Goal: Information Seeking & Learning: Learn about a topic

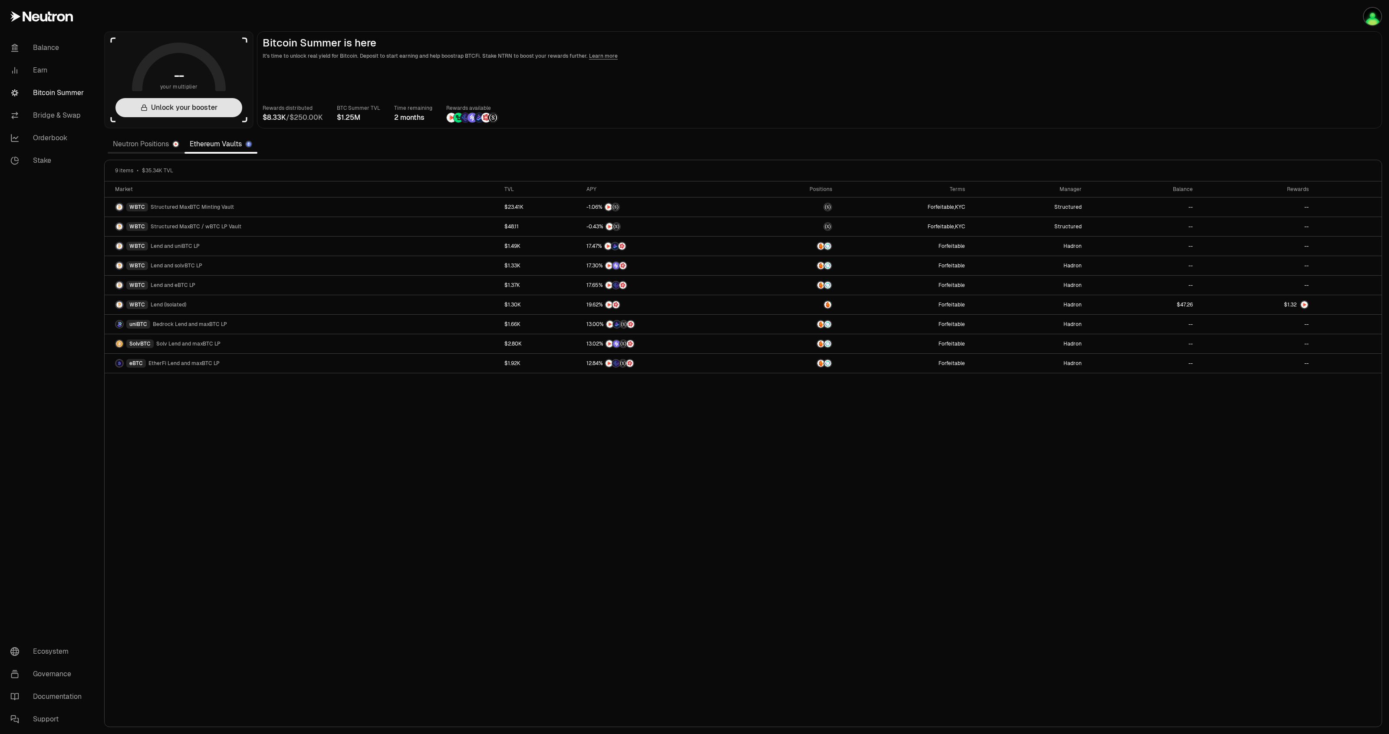
click at [207, 105] on button "Unlock your booster" at bounding box center [178, 107] width 127 height 19
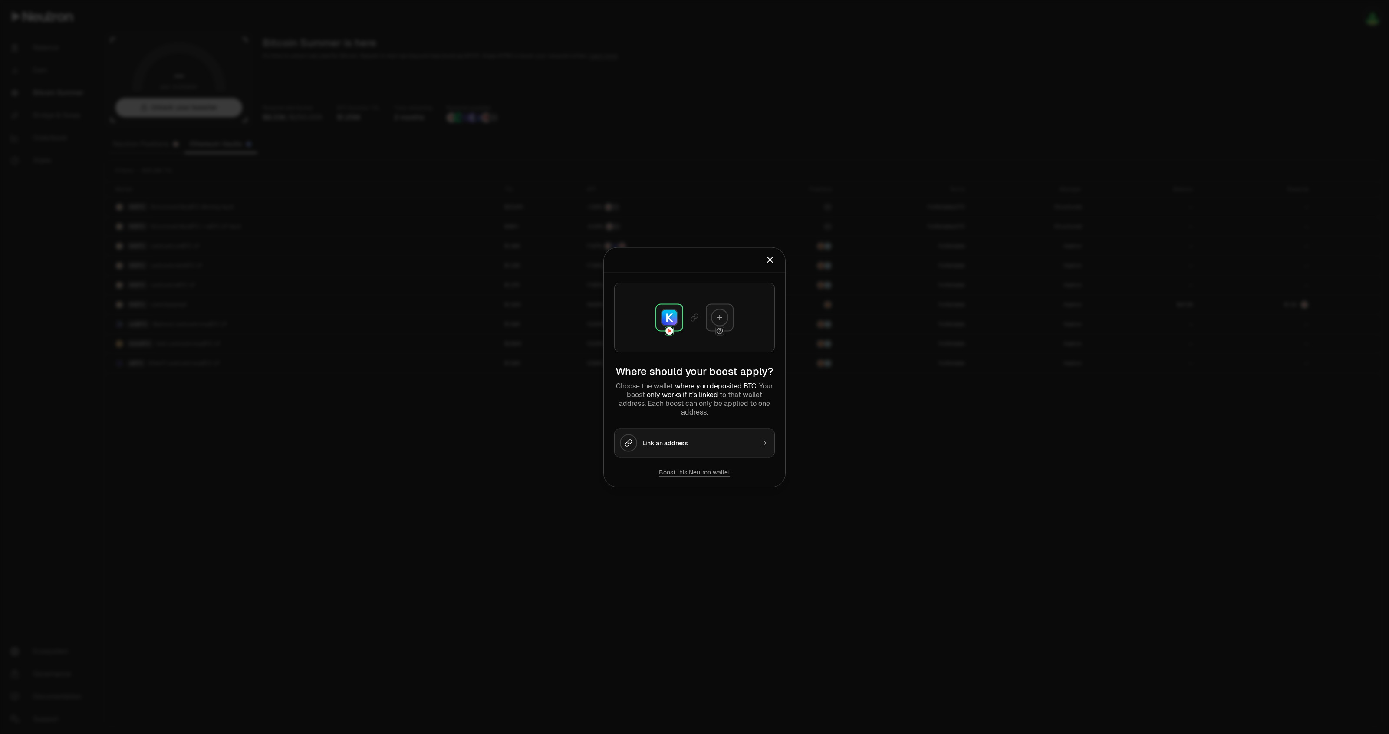
click at [418, 153] on div at bounding box center [694, 367] width 1389 height 734
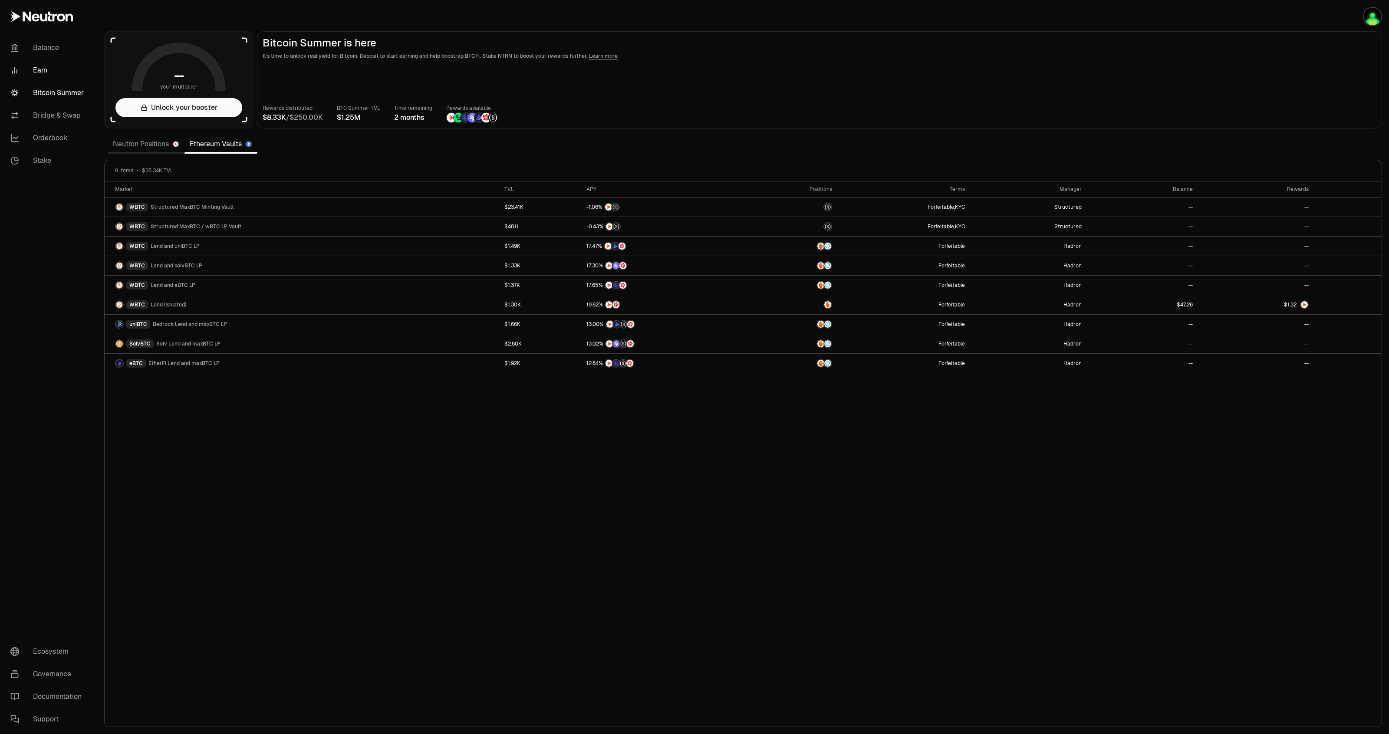
click at [53, 69] on link "Earn" at bounding box center [48, 70] width 90 height 23
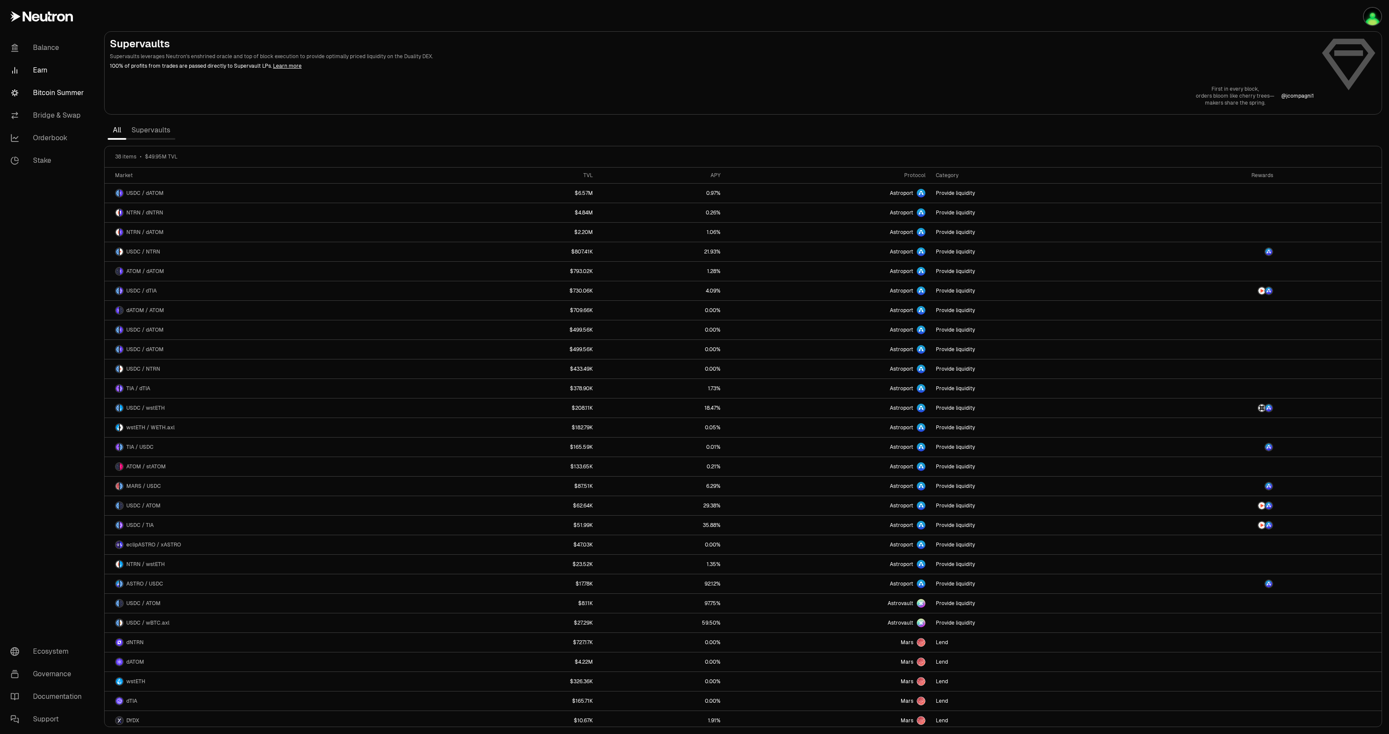
click at [62, 102] on link "Bitcoin Summer" at bounding box center [48, 93] width 90 height 23
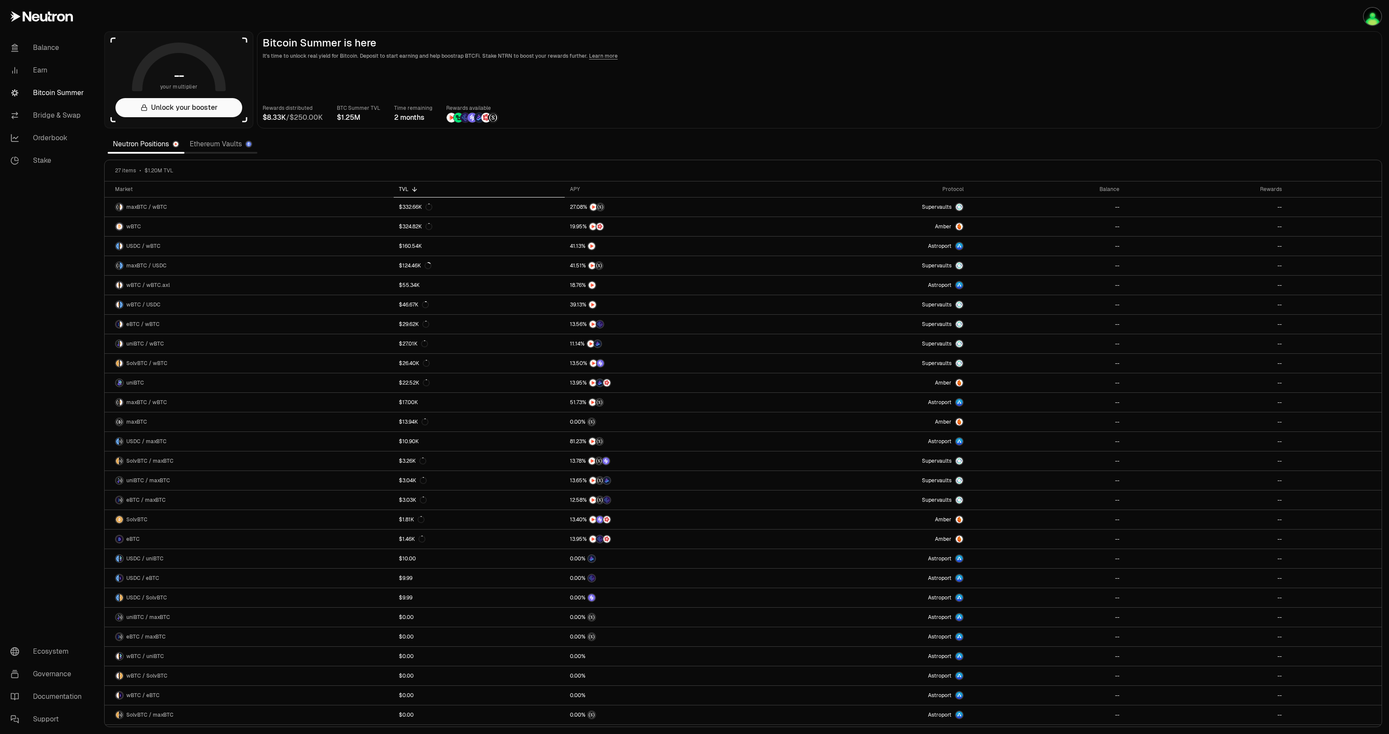
click at [229, 145] on link "Ethereum Vaults" at bounding box center [220, 143] width 73 height 17
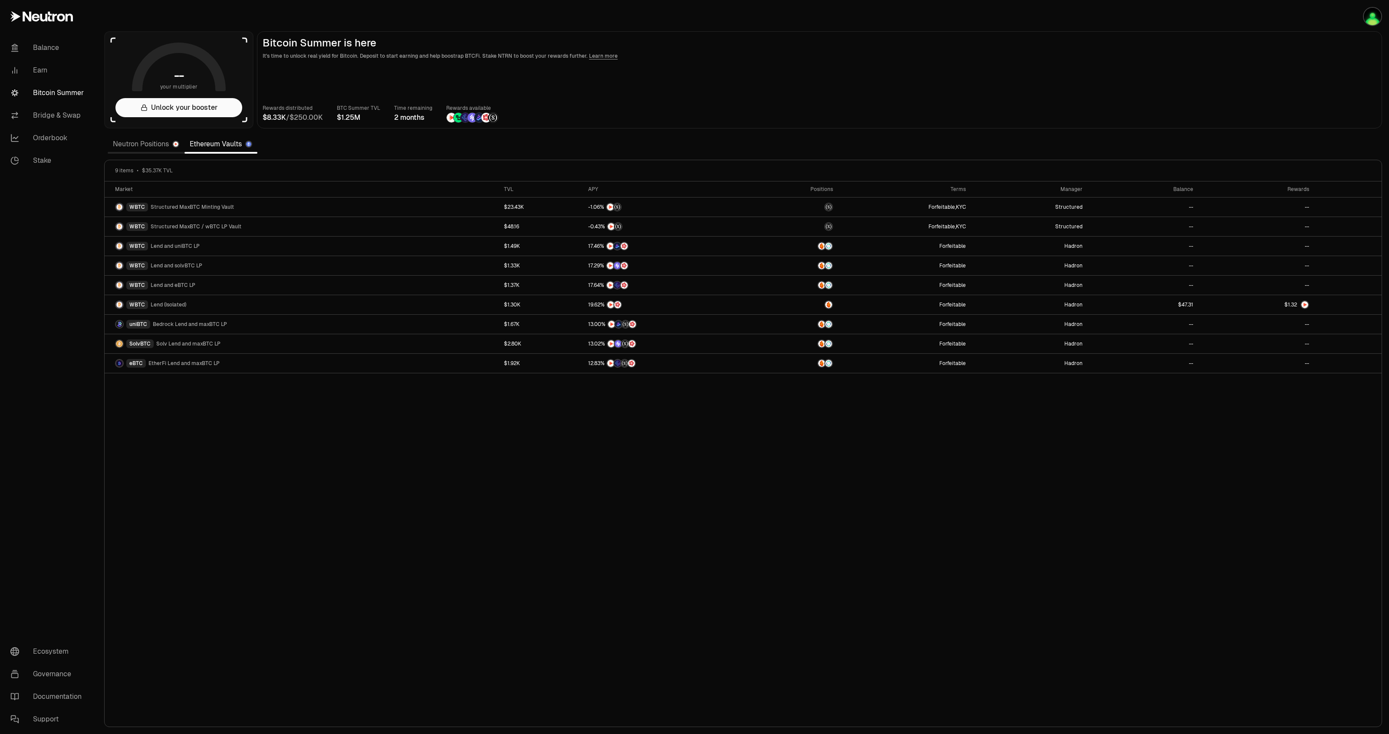
click at [165, 142] on link "Neutron Positions" at bounding box center [146, 143] width 77 height 17
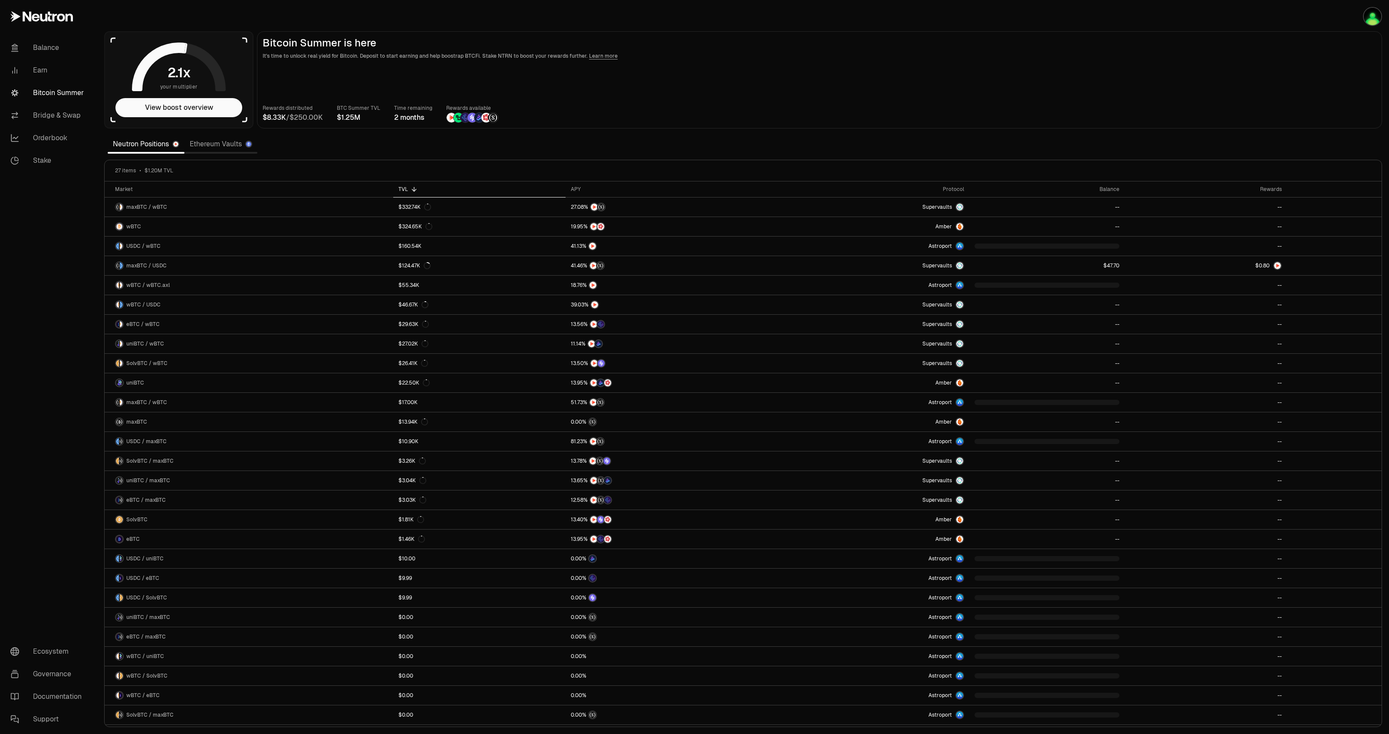
click at [1309, 104] on div "Rewards distributed / BTC Summer TVL Time remaining 2 months Rewards available" at bounding box center [820, 113] width 1114 height 19
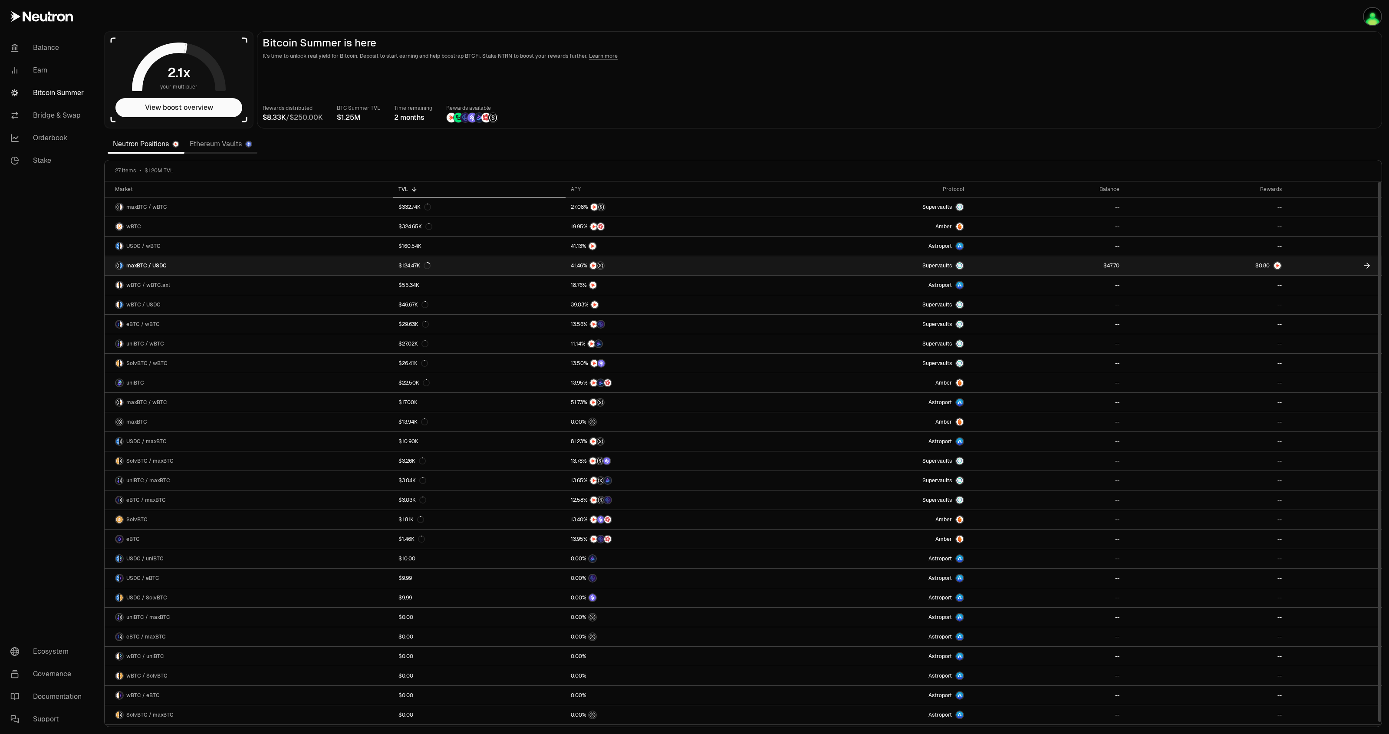
click at [168, 257] on link "maxBTC / USDC" at bounding box center [249, 265] width 289 height 19
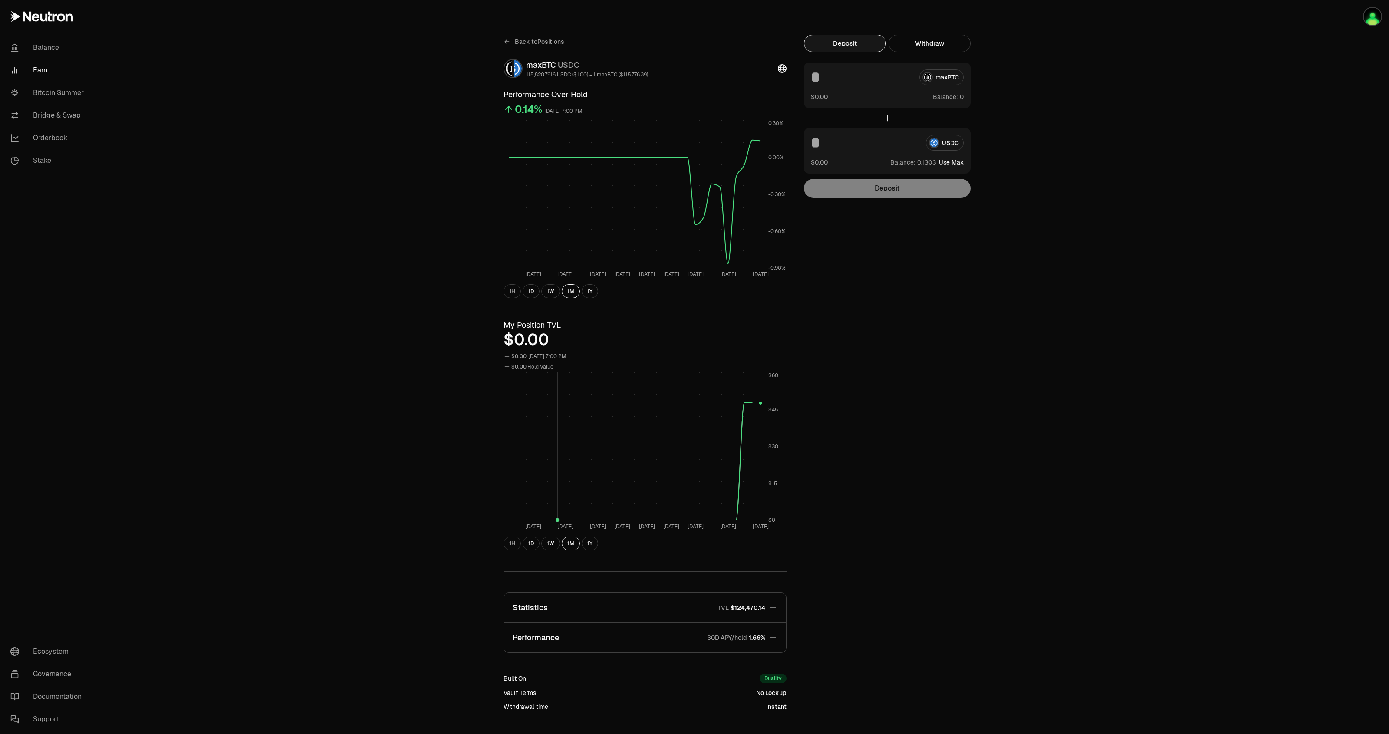
scroll to position [82, 0]
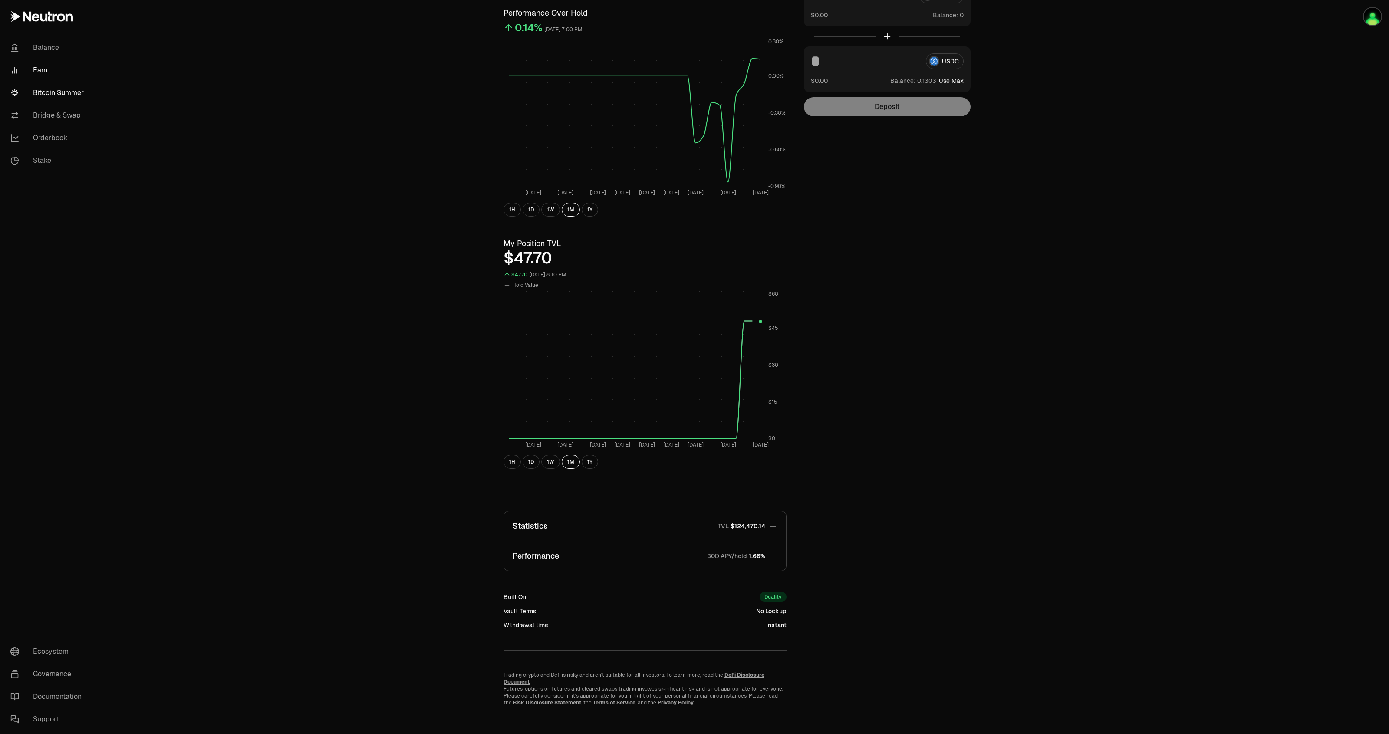
click at [56, 95] on link "Bitcoin Summer" at bounding box center [48, 93] width 90 height 23
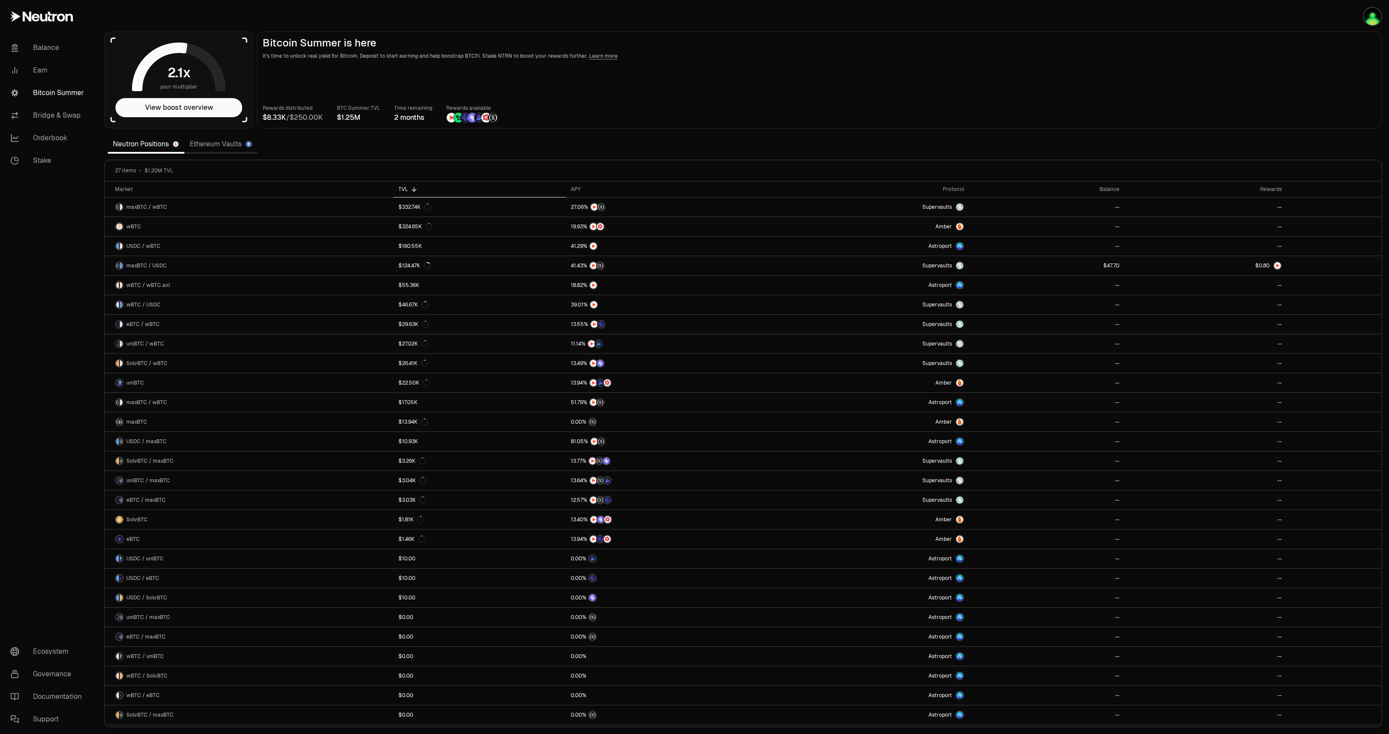
click at [213, 145] on link "Ethereum Vaults" at bounding box center [220, 143] width 73 height 17
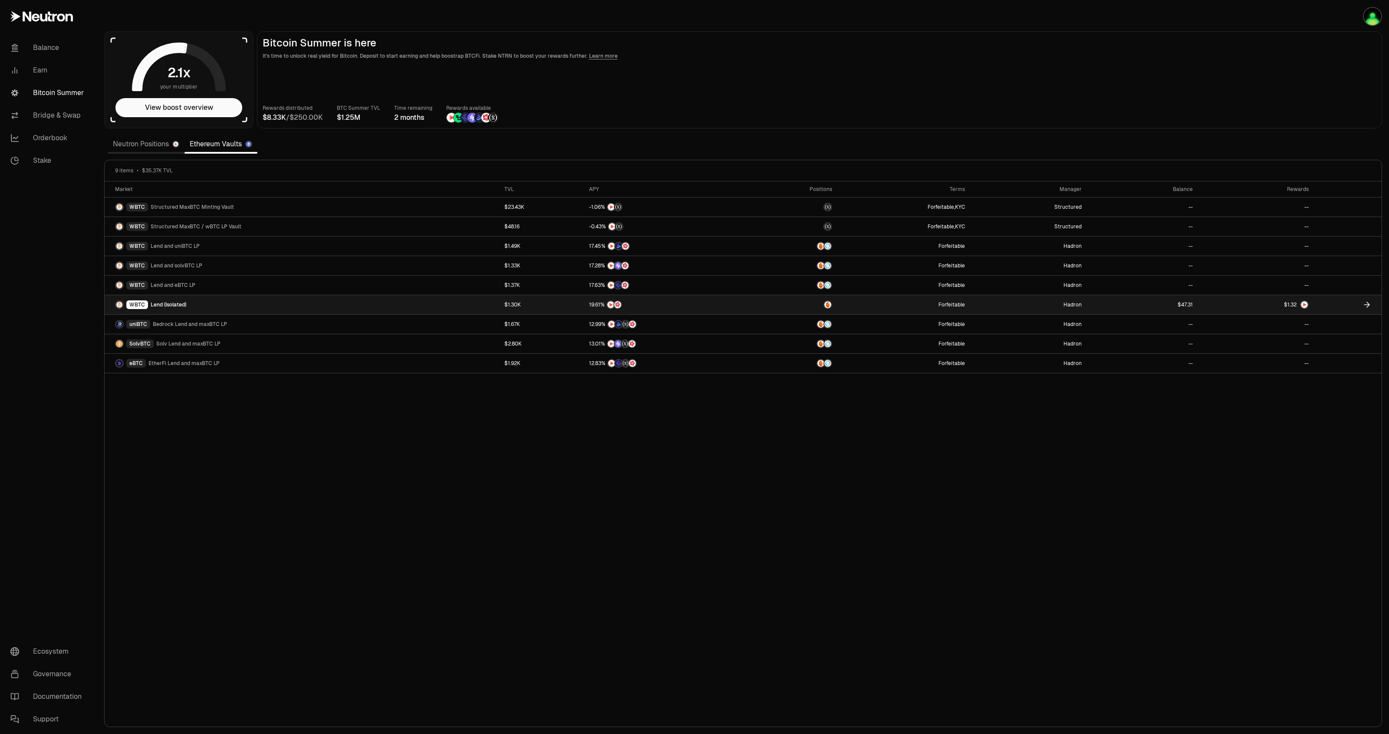
click at [1159, 302] on div at bounding box center [1142, 305] width 101 height 8
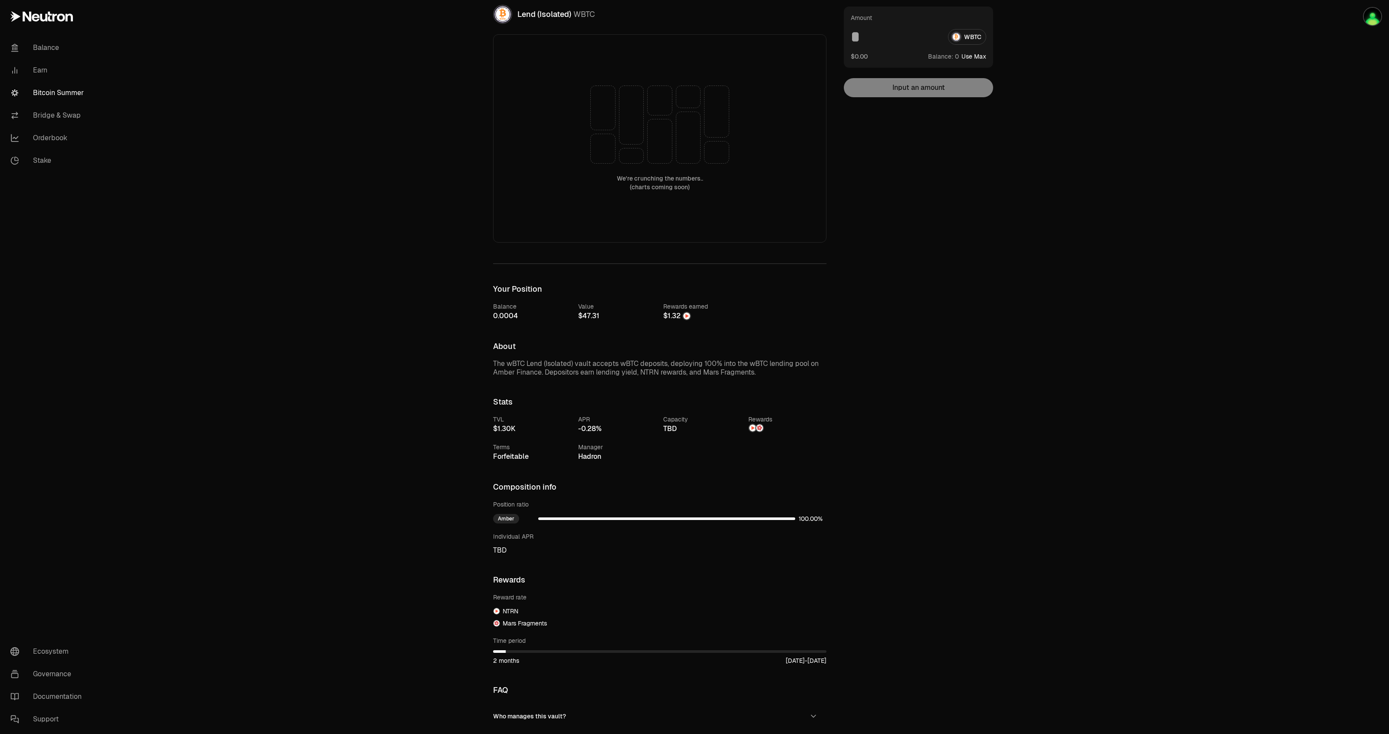
scroll to position [158, 0]
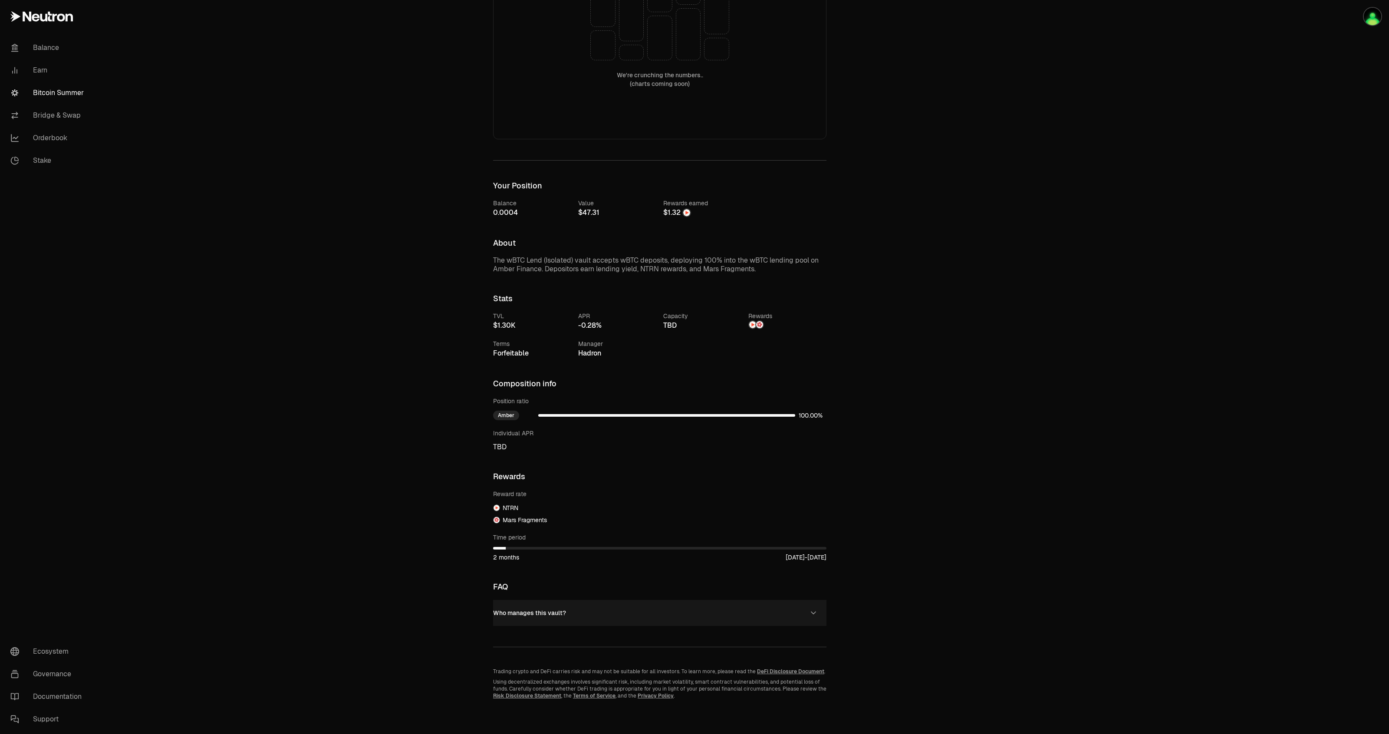
click at [541, 608] on span "Who manages this vault?" at bounding box center [534, 612] width 64 height 9
